Goal: Task Accomplishment & Management: Manage account settings

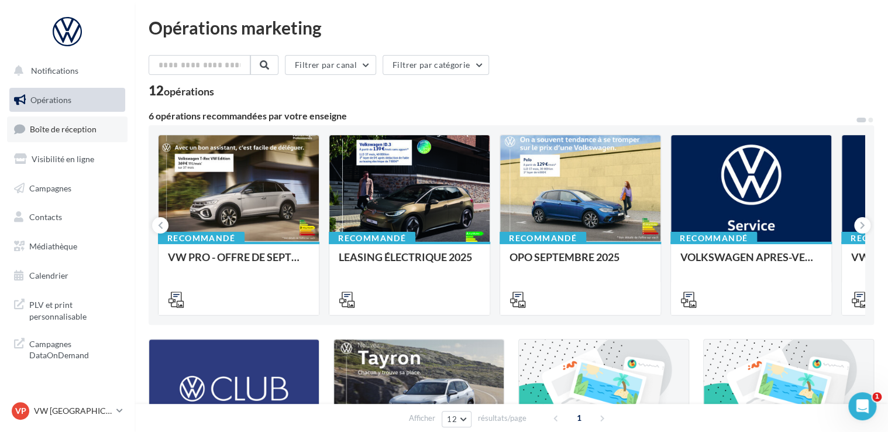
click at [114, 133] on link "Boîte de réception" at bounding box center [67, 128] width 121 height 25
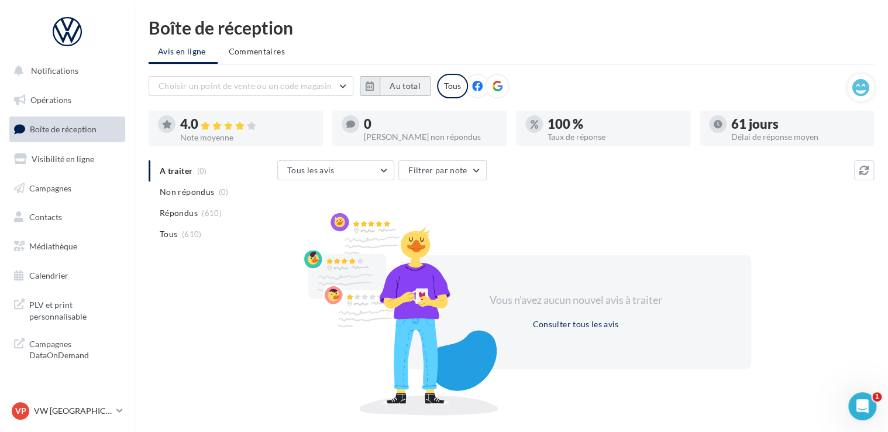
click at [399, 90] on button "Au total" at bounding box center [405, 86] width 51 height 20
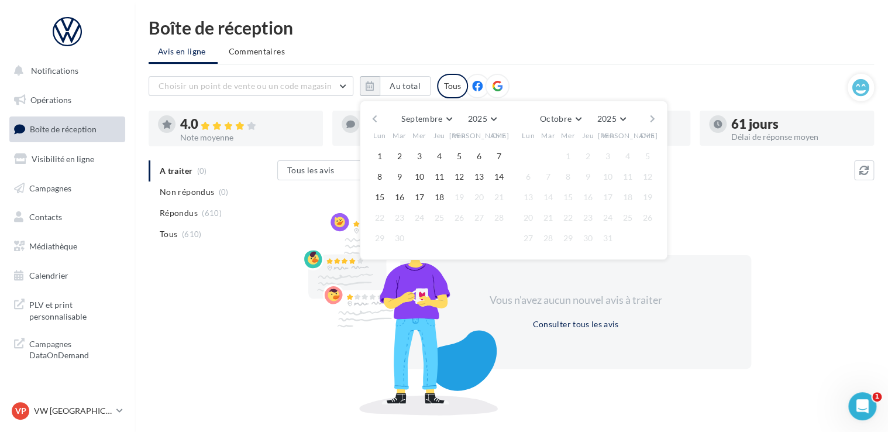
click at [378, 117] on button "button" at bounding box center [375, 119] width 10 height 16
click at [374, 117] on button "button" at bounding box center [375, 119] width 10 height 16
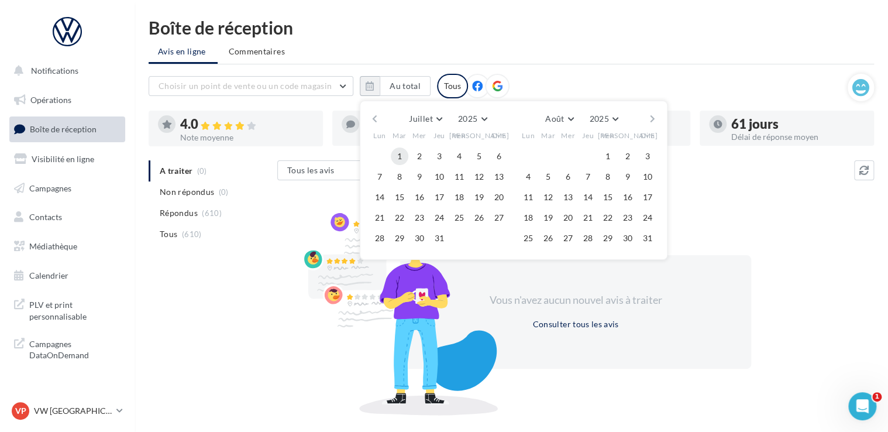
click at [397, 156] on button "1" at bounding box center [400, 156] width 18 height 18
click at [655, 118] on button "button" at bounding box center [653, 119] width 10 height 16
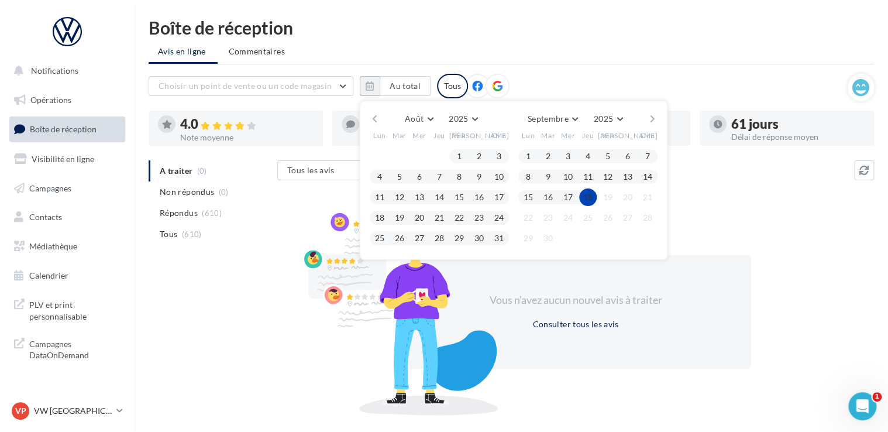
click at [586, 195] on button "18" at bounding box center [588, 197] width 18 height 18
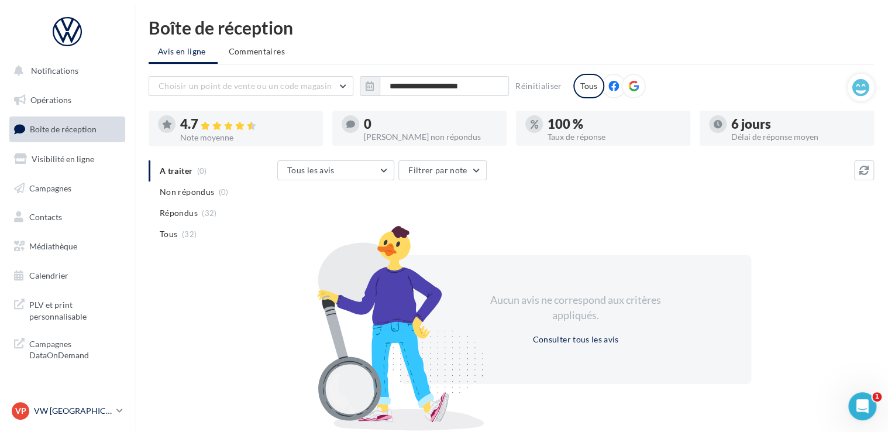
click at [84, 406] on p "VW [GEOGRAPHIC_DATA] 20" at bounding box center [73, 411] width 78 height 12
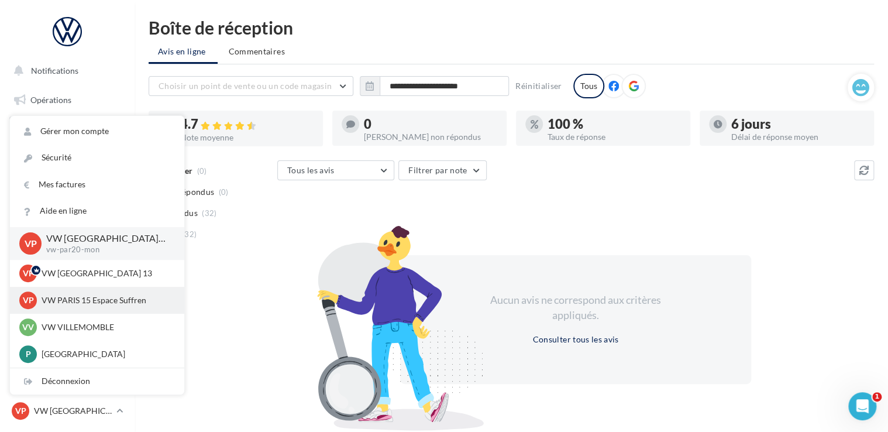
click at [108, 298] on p "VW PARIS 15 Espace Suffren" at bounding box center [106, 300] width 129 height 12
